Goal: Task Accomplishment & Management: Manage account settings

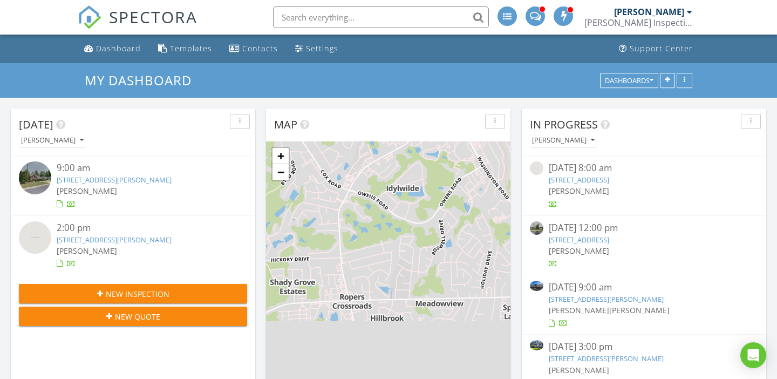
scroll to position [983, 778]
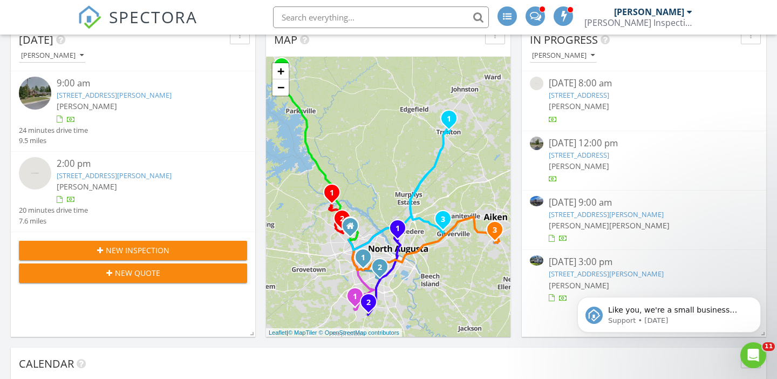
scroll to position [0, 0]
click at [569, 269] on link "[STREET_ADDRESS][PERSON_NAME]" at bounding box center [606, 274] width 115 height 10
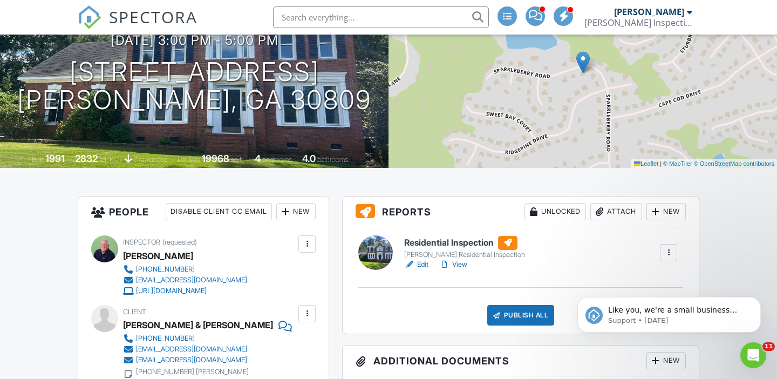
scroll to position [182, 0]
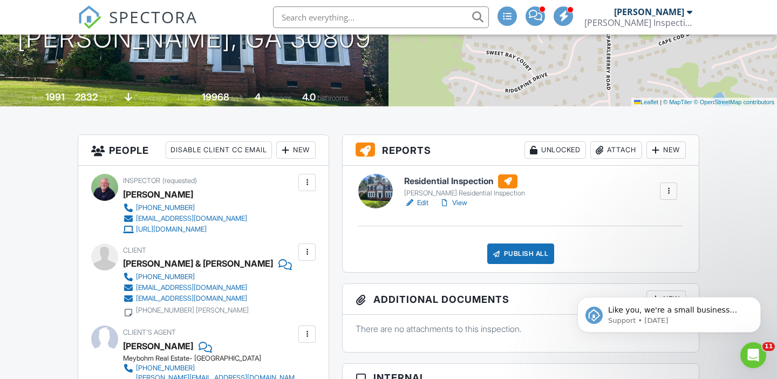
click at [423, 201] on link "Edit" at bounding box center [416, 203] width 24 height 11
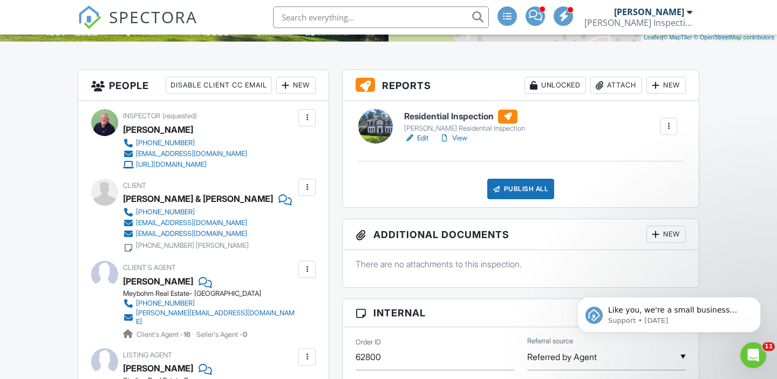
scroll to position [248, 0]
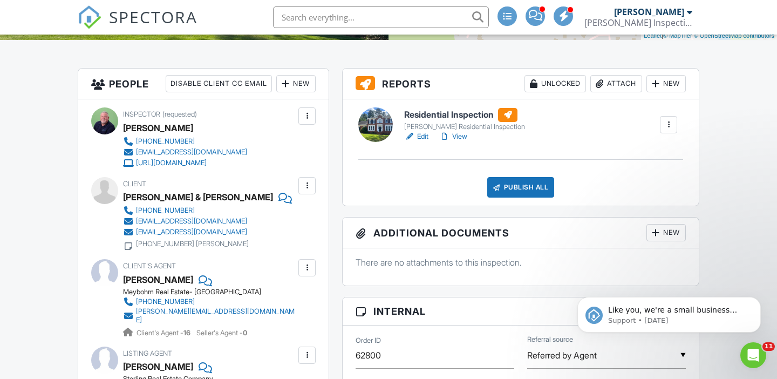
click at [461, 137] on link "View" at bounding box center [453, 136] width 28 height 11
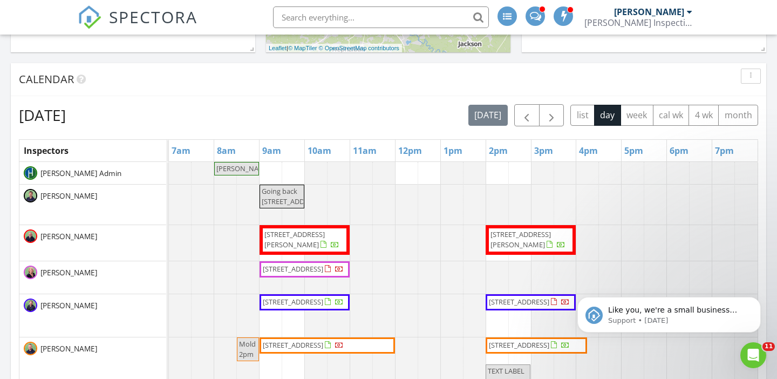
scroll to position [378, 0]
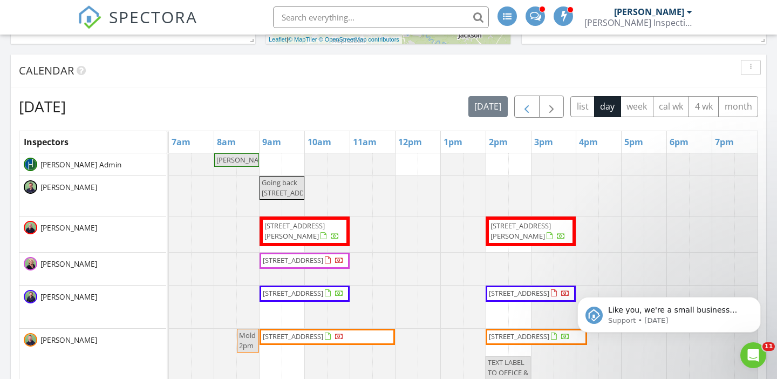
click at [525, 103] on span "button" at bounding box center [526, 106] width 13 height 13
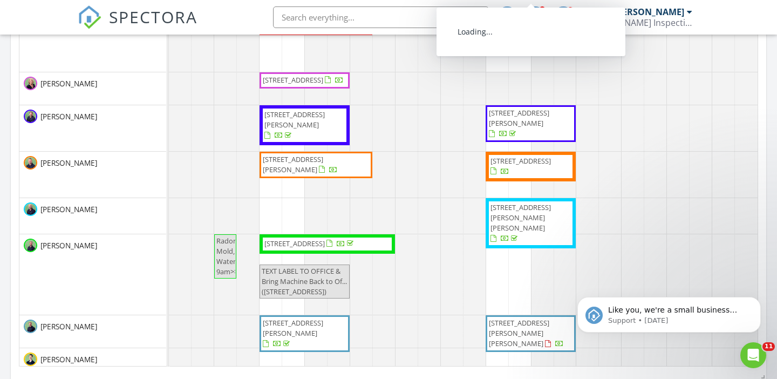
scroll to position [664, 0]
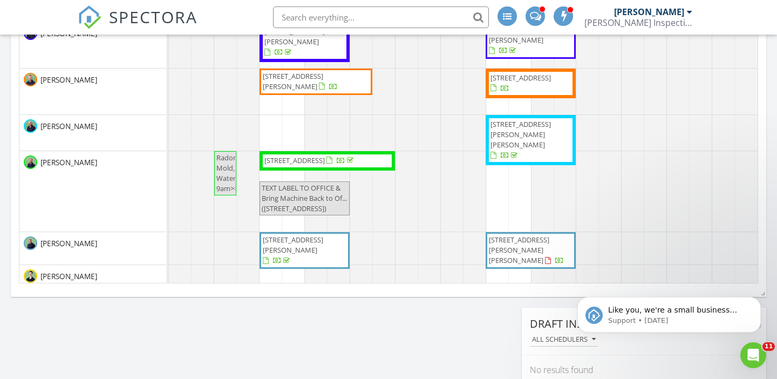
click at [547, 245] on span "[STREET_ADDRESS][PERSON_NAME][PERSON_NAME]" at bounding box center [531, 251] width 86 height 32
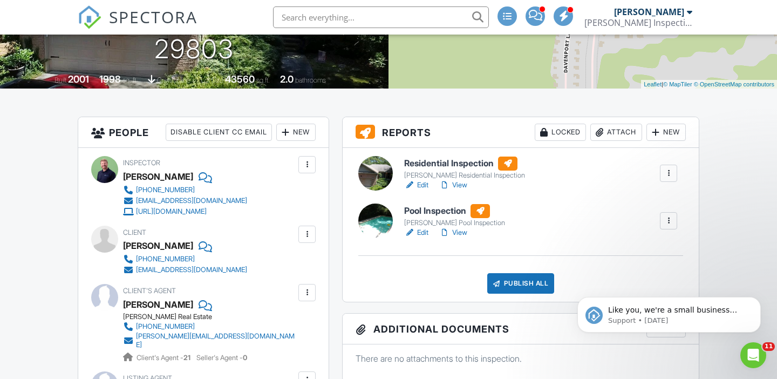
scroll to position [208, 0]
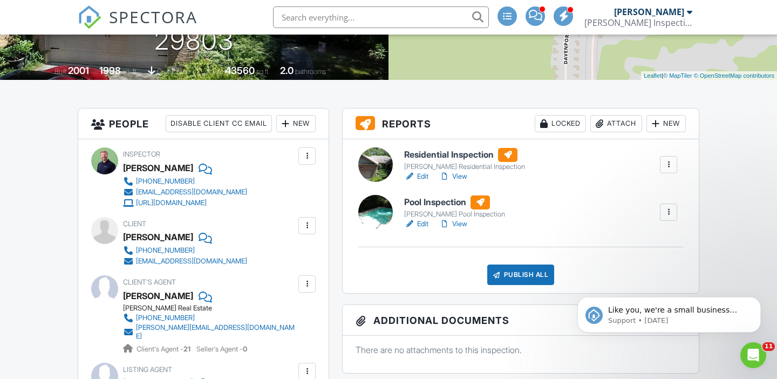
click at [463, 176] on link "View" at bounding box center [453, 176] width 28 height 11
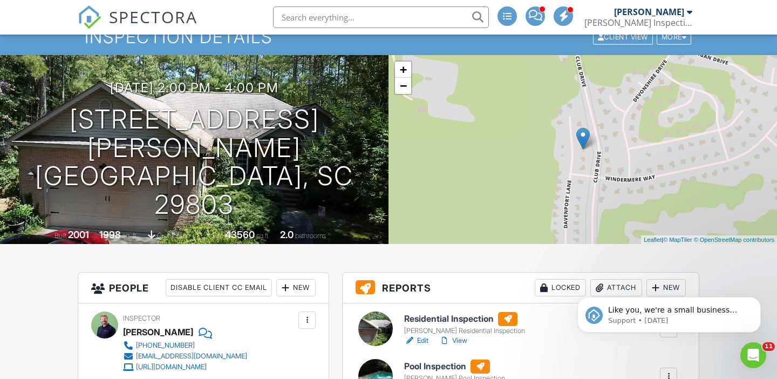
scroll to position [43, 0]
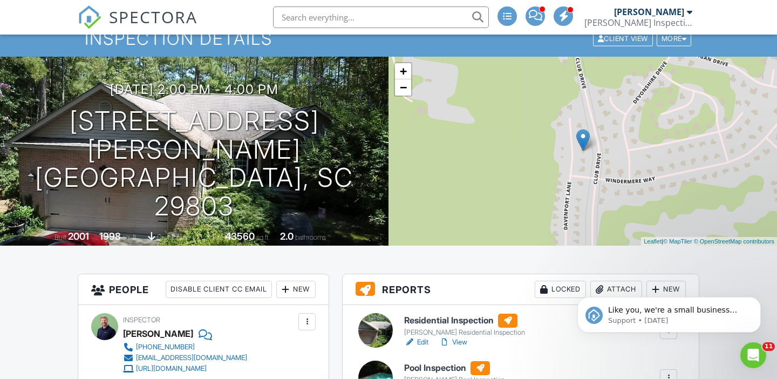
click at [462, 341] on link "View" at bounding box center [453, 342] width 28 height 11
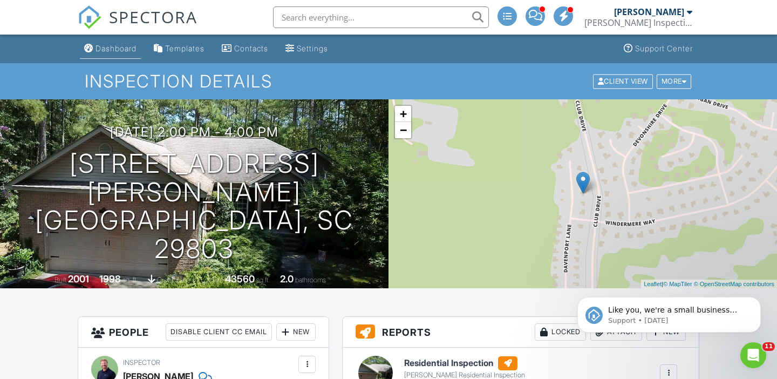
scroll to position [0, 0]
click at [106, 47] on div "Dashboard" at bounding box center [116, 48] width 41 height 9
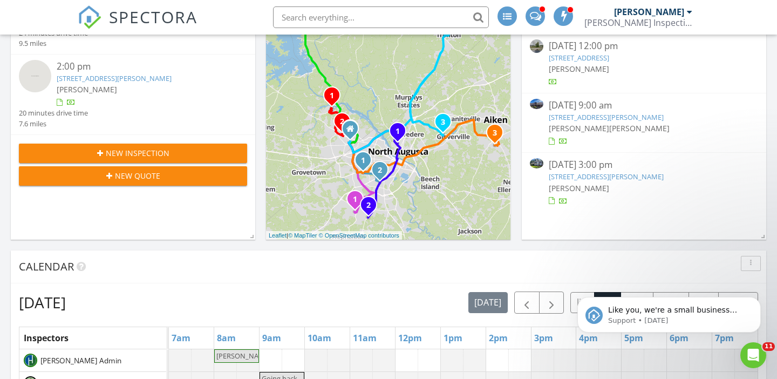
scroll to position [186, 0]
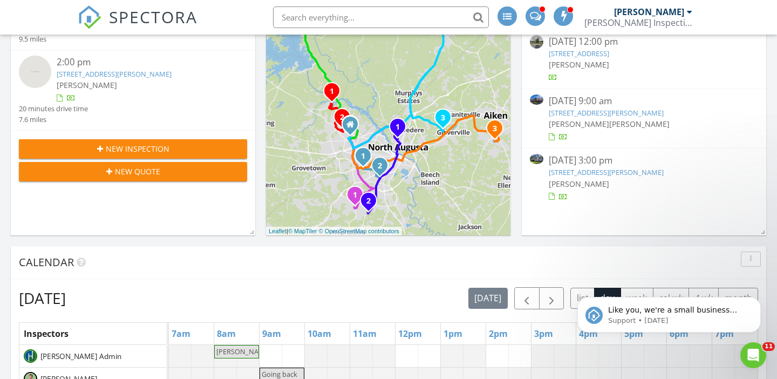
click at [600, 172] on link "800 Sparkleberry Rd, Evans, GA 30809" at bounding box center [606, 172] width 115 height 10
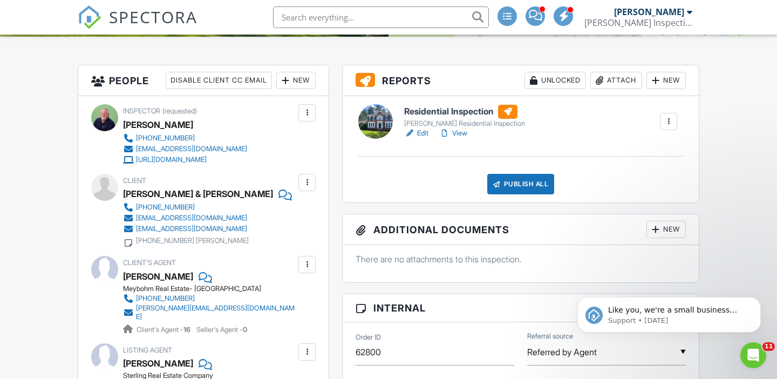
click at [464, 132] on link "View" at bounding box center [453, 133] width 28 height 11
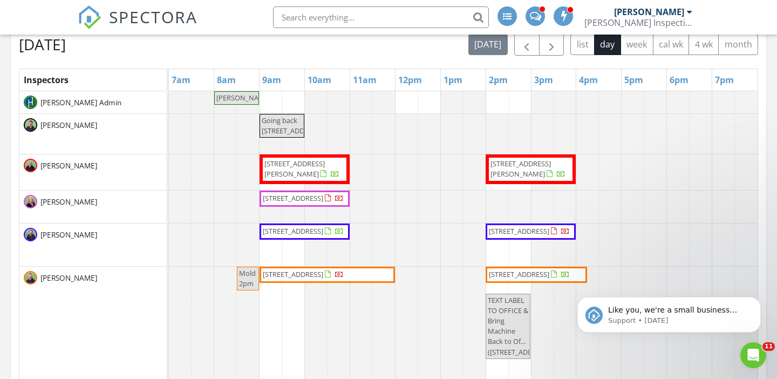
scroll to position [440, 0]
click at [531, 42] on span "button" at bounding box center [526, 44] width 13 height 13
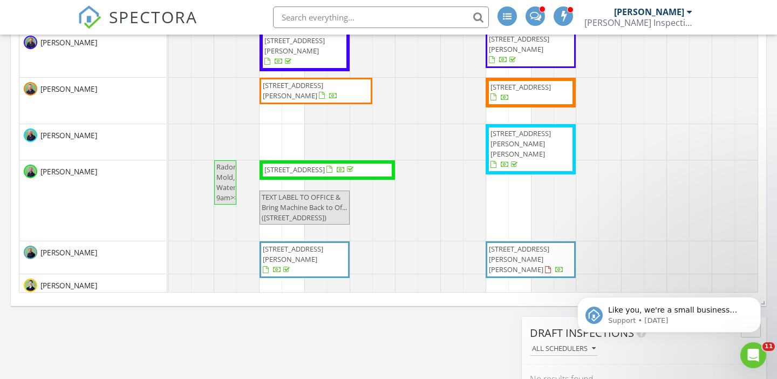
scroll to position [657, 0]
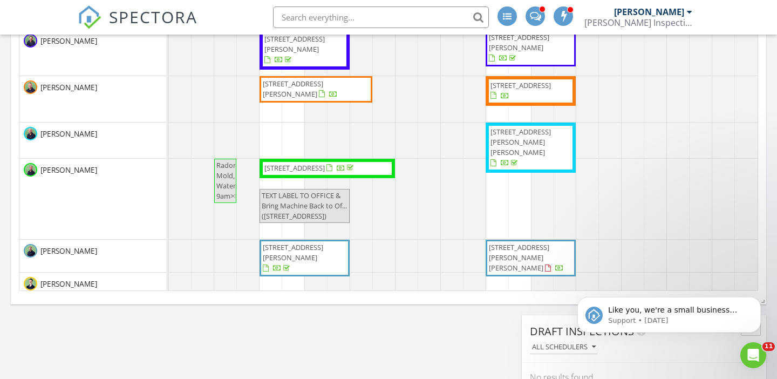
click at [545, 252] on span "260 Davenport Ln, Aiken 29803" at bounding box center [519, 257] width 60 height 30
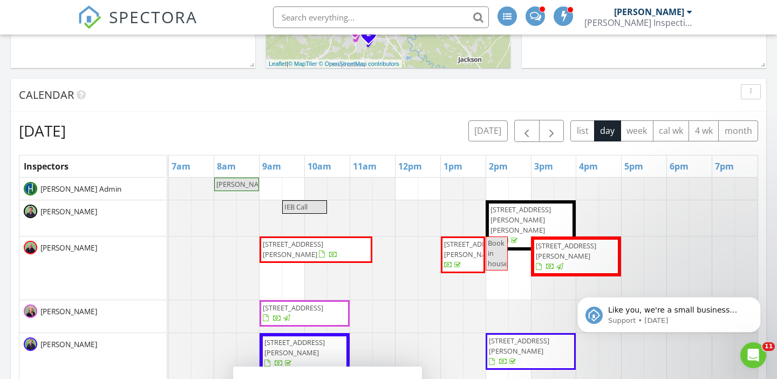
scroll to position [341, 0]
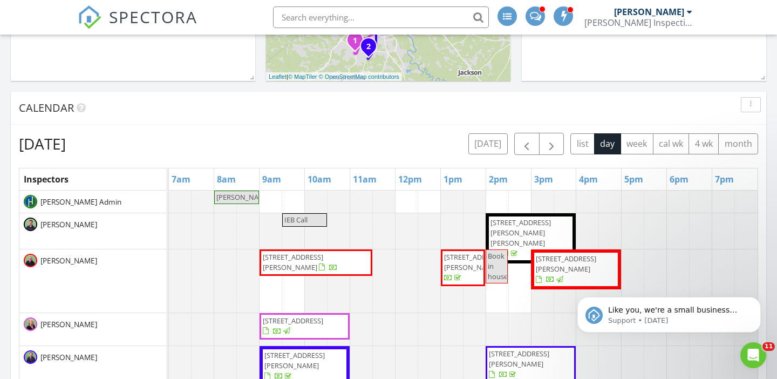
click at [325, 265] on span "943 Jones St, Augusta 30901" at bounding box center [316, 262] width 108 height 21
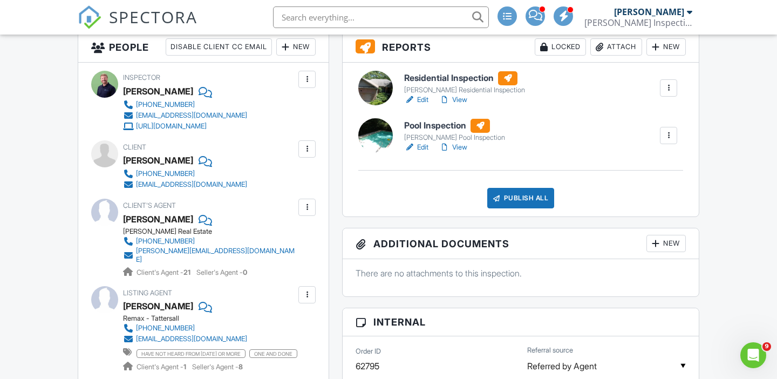
scroll to position [301, 0]
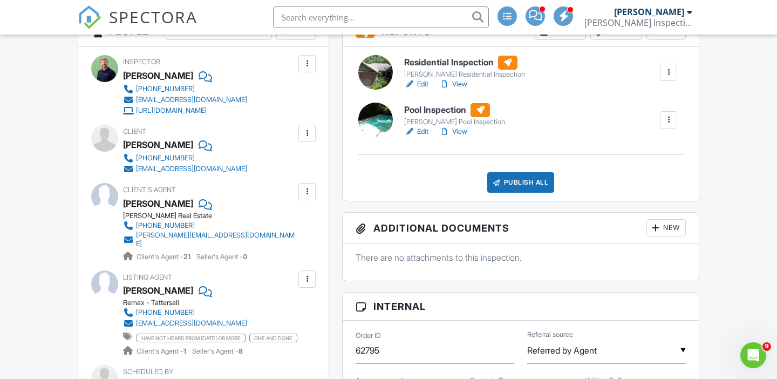
click at [460, 129] on link "View" at bounding box center [453, 131] width 28 height 11
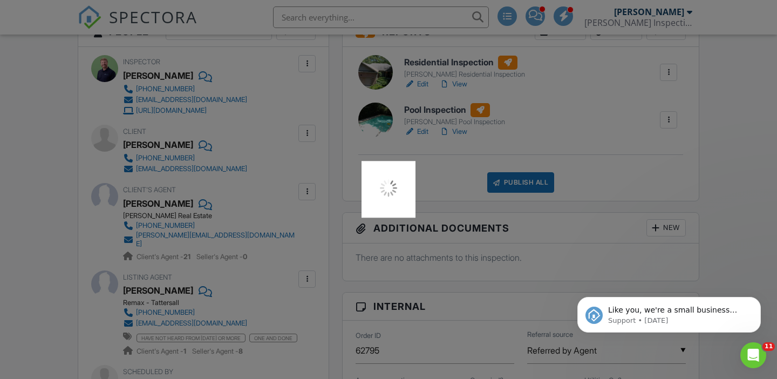
scroll to position [0, 0]
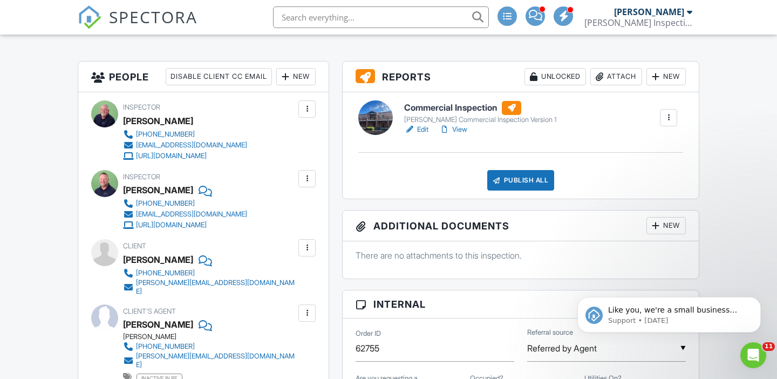
click at [423, 130] on link "Edit" at bounding box center [416, 129] width 24 height 11
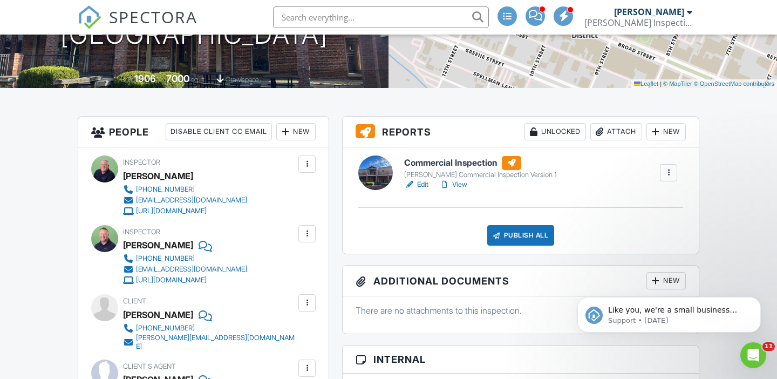
click at [464, 183] on link "View" at bounding box center [453, 184] width 28 height 11
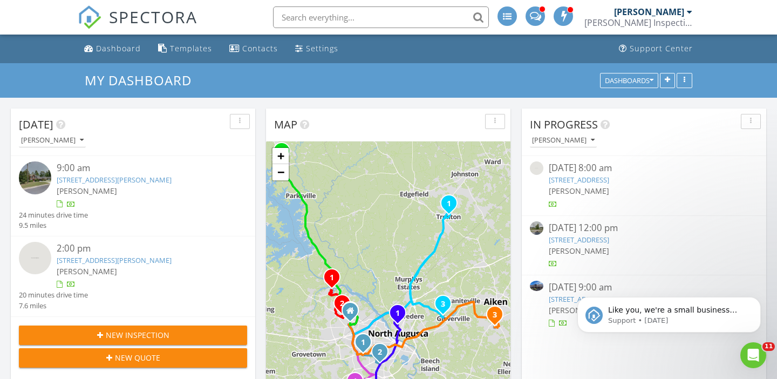
click at [565, 295] on link "[STREET_ADDRESS][PERSON_NAME]" at bounding box center [606, 299] width 115 height 10
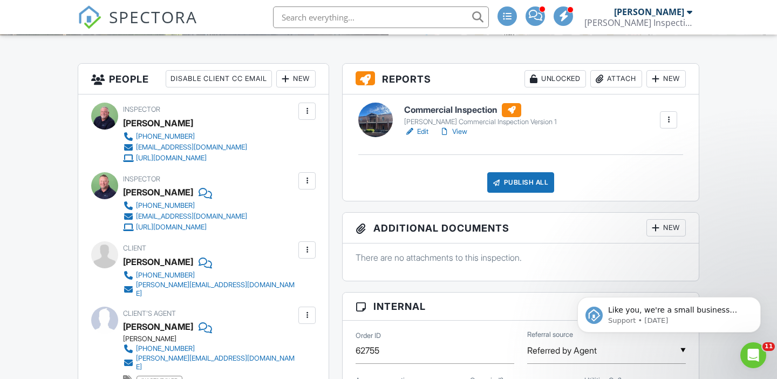
click at [460, 131] on link "View" at bounding box center [453, 131] width 28 height 11
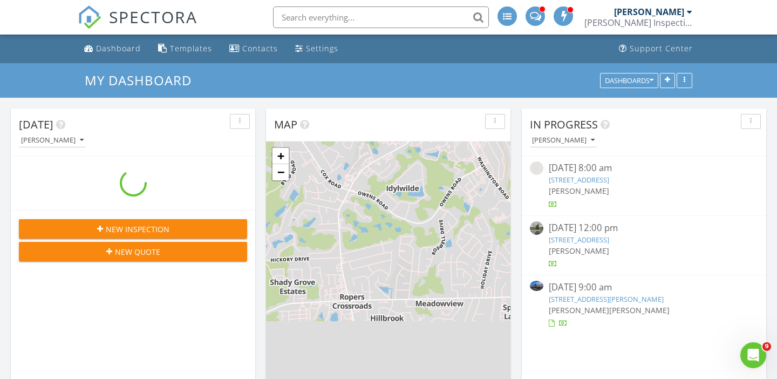
scroll to position [983, 778]
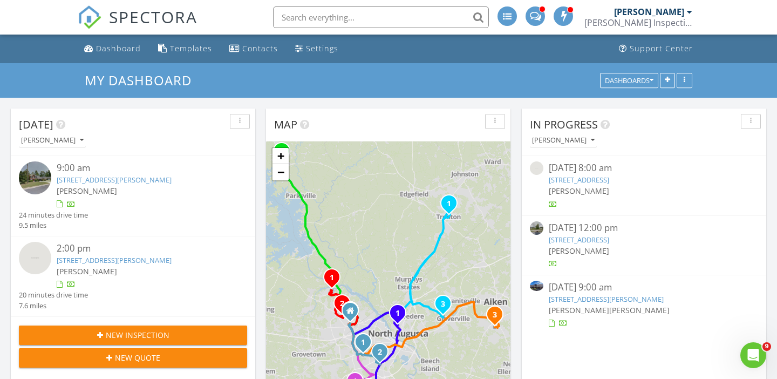
click at [586, 297] on link "[STREET_ADDRESS][PERSON_NAME]" at bounding box center [606, 299] width 115 height 10
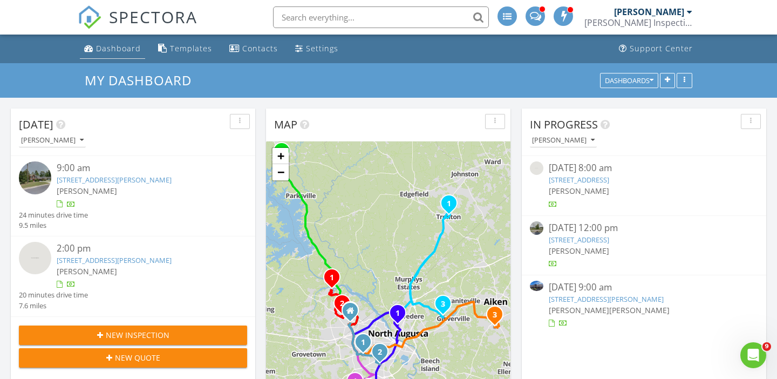
click at [105, 45] on div "Dashboard" at bounding box center [118, 48] width 45 height 10
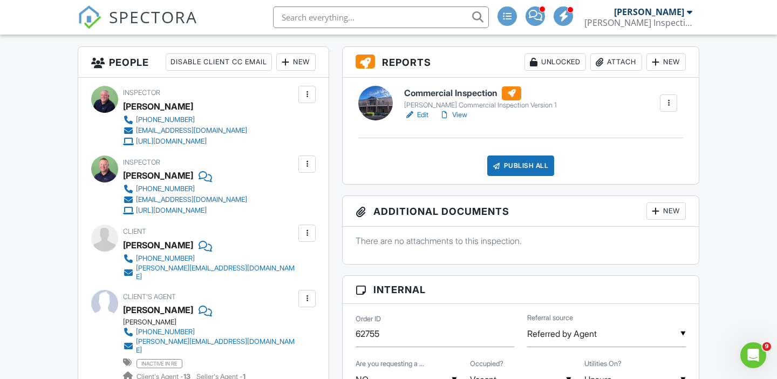
scroll to position [279, 0]
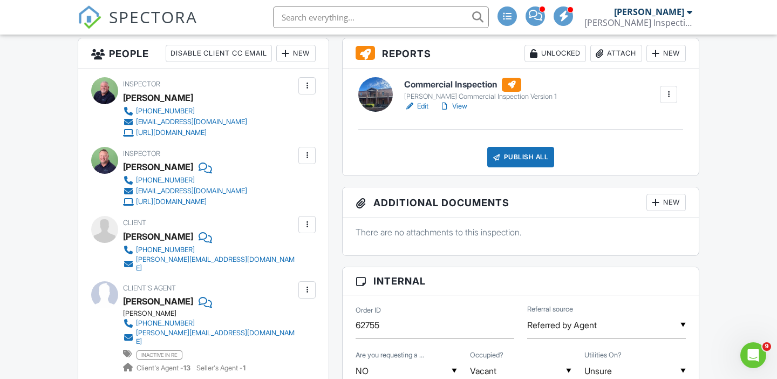
click at [459, 108] on link "View" at bounding box center [453, 106] width 28 height 11
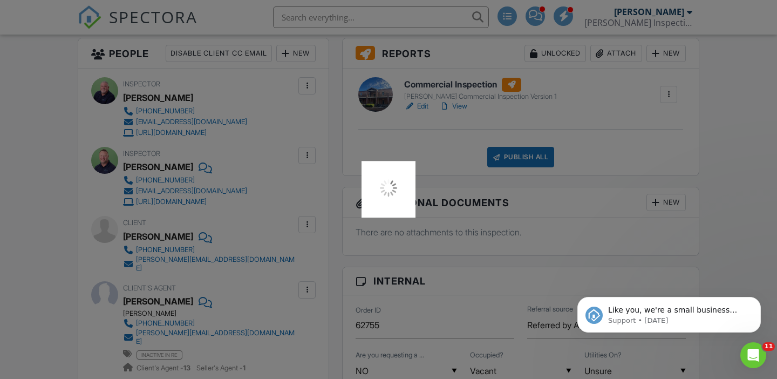
scroll to position [0, 0]
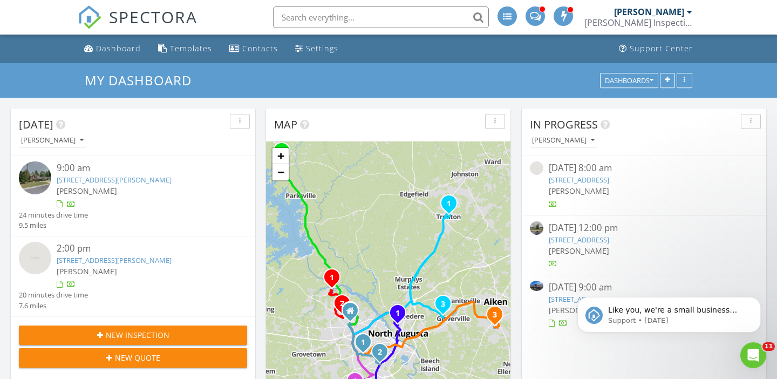
click at [563, 298] on link "[STREET_ADDRESS][PERSON_NAME]" at bounding box center [606, 299] width 115 height 10
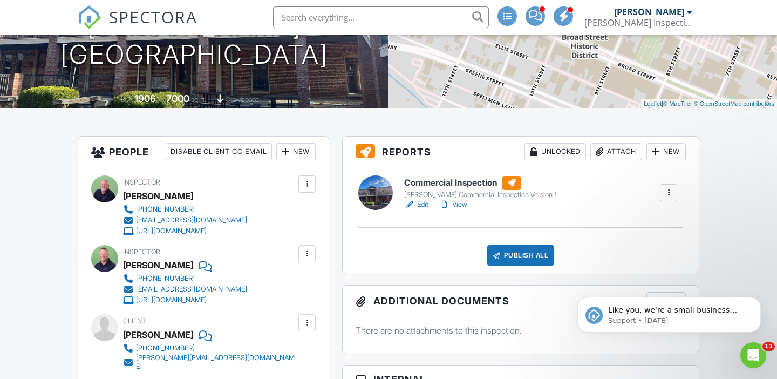
click at [463, 202] on link "View" at bounding box center [453, 204] width 28 height 11
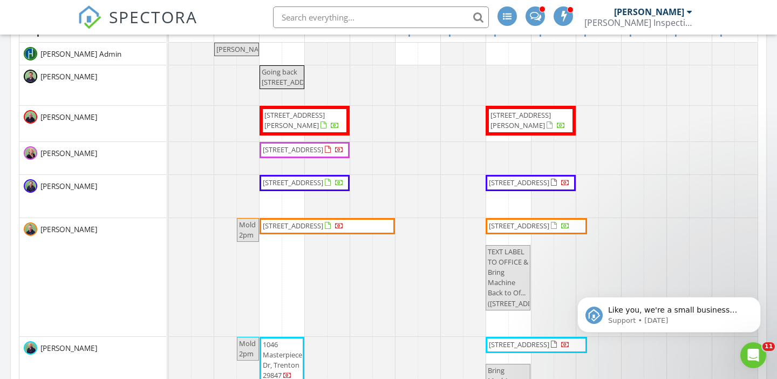
scroll to position [505, 0]
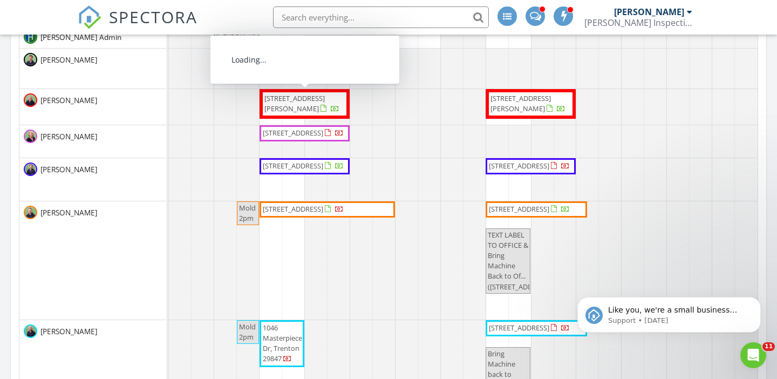
click at [294, 107] on span "[STREET_ADDRESS][PERSON_NAME]" at bounding box center [294, 103] width 60 height 20
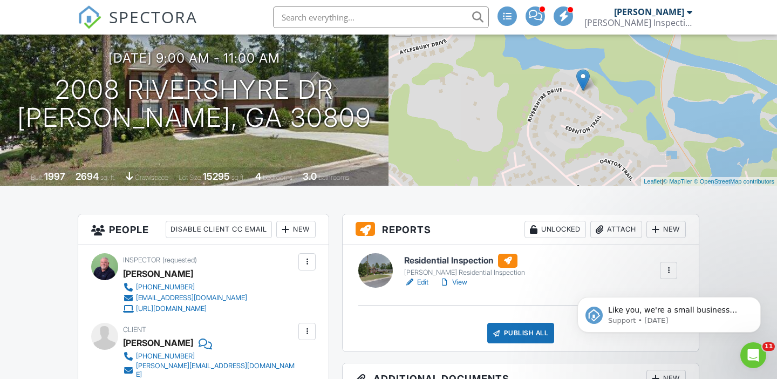
scroll to position [101, 0]
